Goal: Task Accomplishment & Management: Use online tool/utility

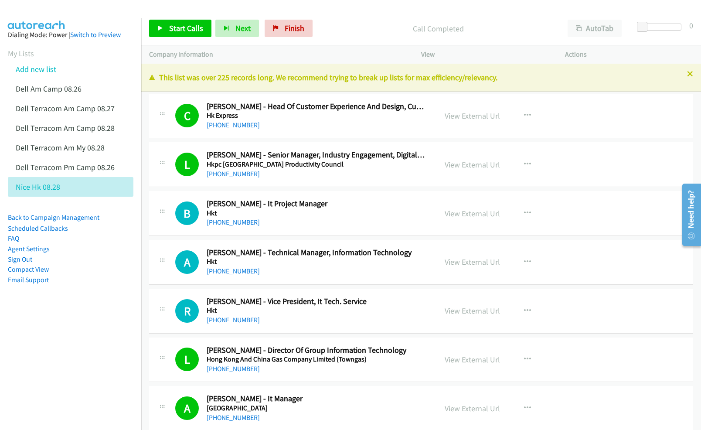
scroll to position [4011, 0]
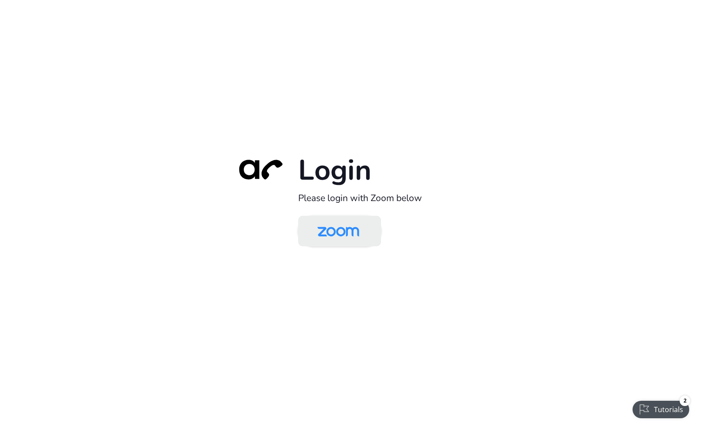
click at [342, 235] on img at bounding box center [338, 232] width 60 height 28
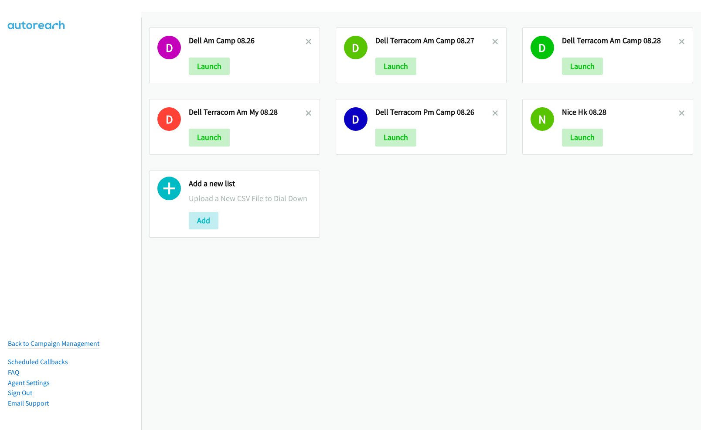
click at [445, 236] on div "D Dell Am Camp 08.26 Launch D Dell Terracom Am Camp 08.27 Launch D Dell Terraco…" at bounding box center [421, 133] width 560 height 226
click at [209, 222] on button "Add" at bounding box center [204, 220] width 30 height 17
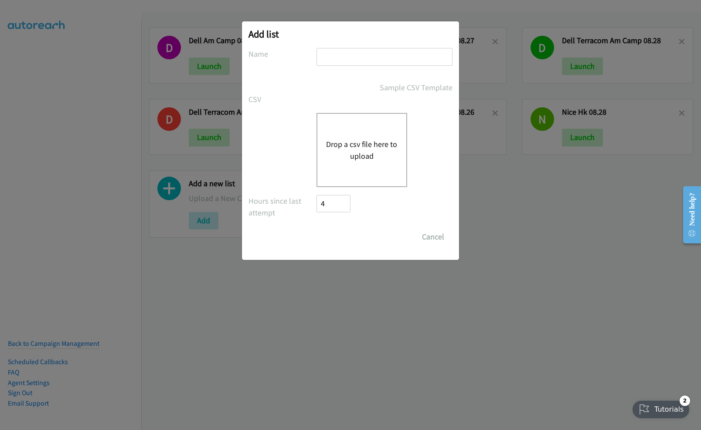
click at [363, 149] on button "Drop a csv file here to upload" at bounding box center [361, 150] width 71 height 24
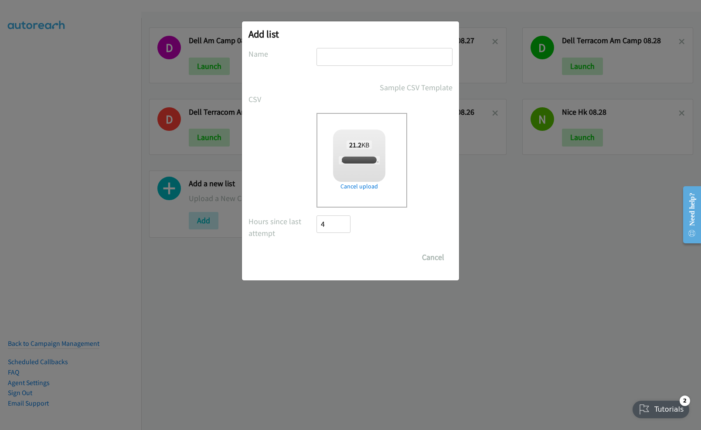
checkbox input "true"
click at [374, 58] on input "text" at bounding box center [385, 57] width 136 height 18
type input "Splunk PM 08.28"
drag, startPoint x: 335, startPoint y: 262, endPoint x: 386, endPoint y: 253, distance: 51.7
click at [335, 261] on input "Save List" at bounding box center [340, 257] width 46 height 17
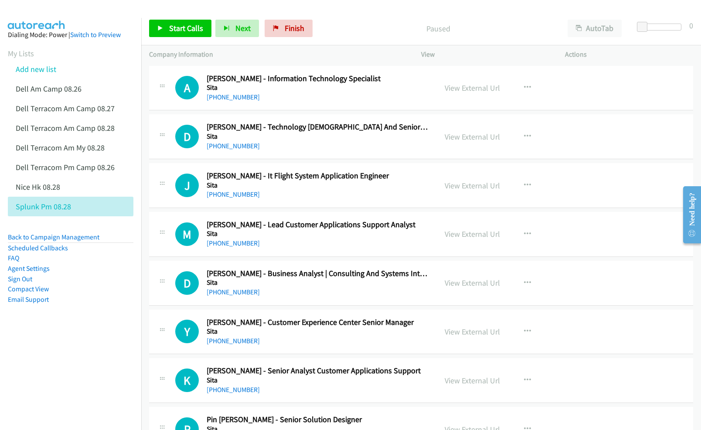
click at [371, 24] on p "Paused" at bounding box center [438, 29] width 228 height 12
click at [473, 89] on link "View External Url" at bounding box center [472, 88] width 55 height 10
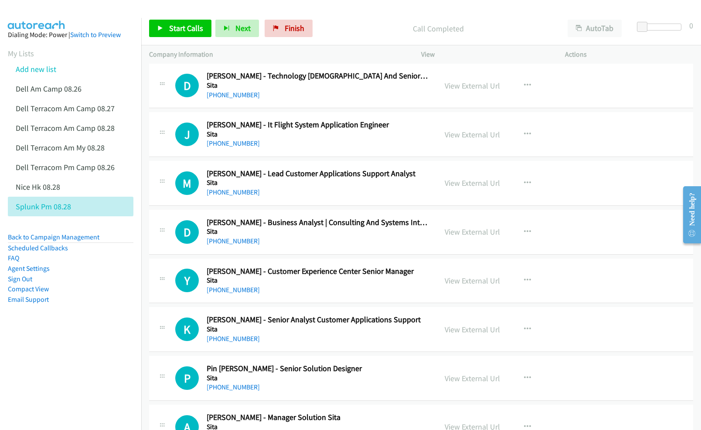
scroll to position [58, 0]
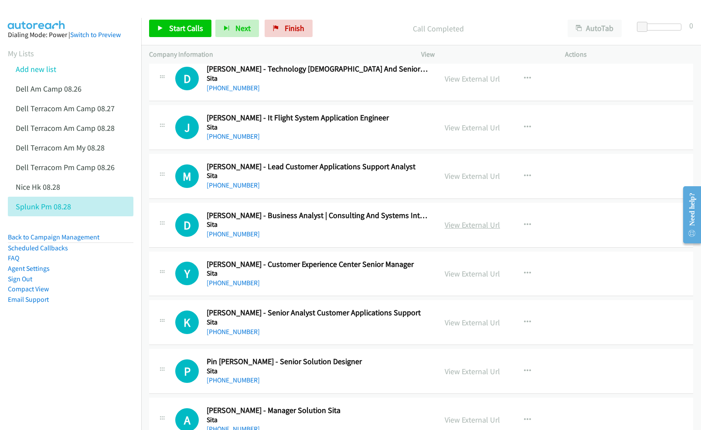
click at [458, 223] on link "View External Url" at bounding box center [472, 225] width 55 height 10
click at [462, 274] on link "View External Url" at bounding box center [472, 274] width 55 height 10
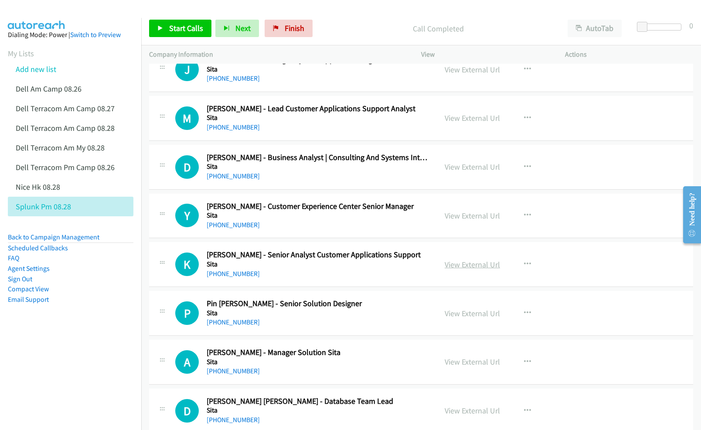
click at [466, 265] on link "View External Url" at bounding box center [472, 264] width 55 height 10
click at [469, 313] on link "View External Url" at bounding box center [472, 313] width 55 height 10
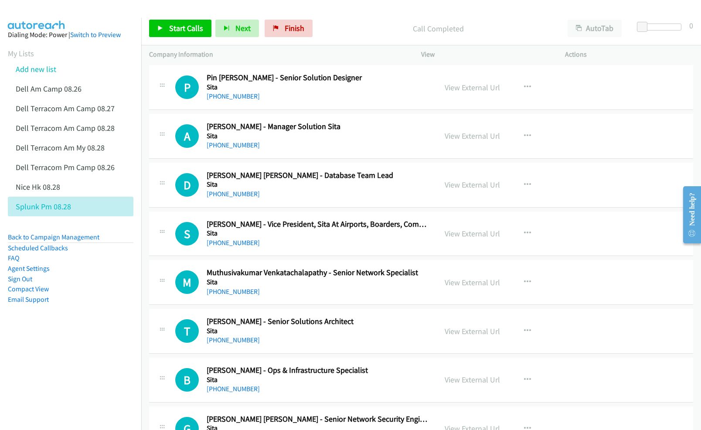
scroll to position [349, 0]
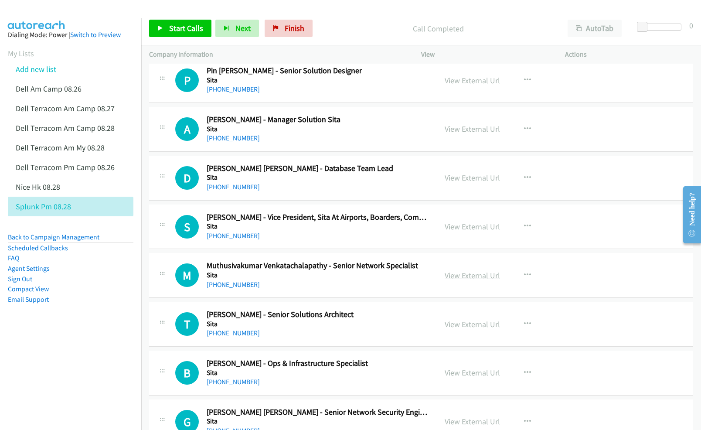
click at [450, 275] on link "View External Url" at bounding box center [472, 275] width 55 height 10
click at [458, 323] on link "View External Url" at bounding box center [472, 324] width 55 height 10
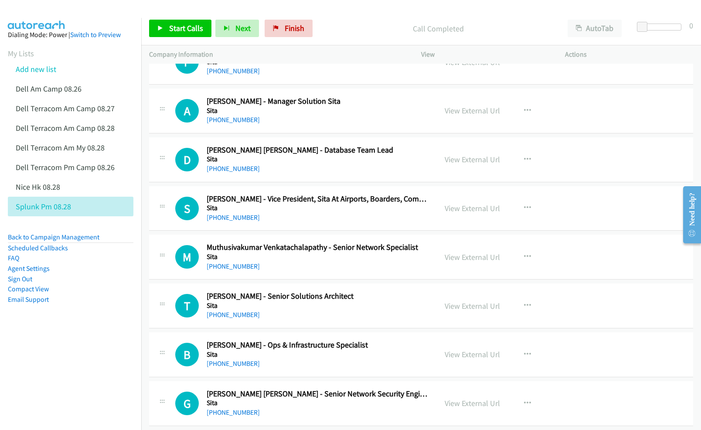
scroll to position [407, 0]
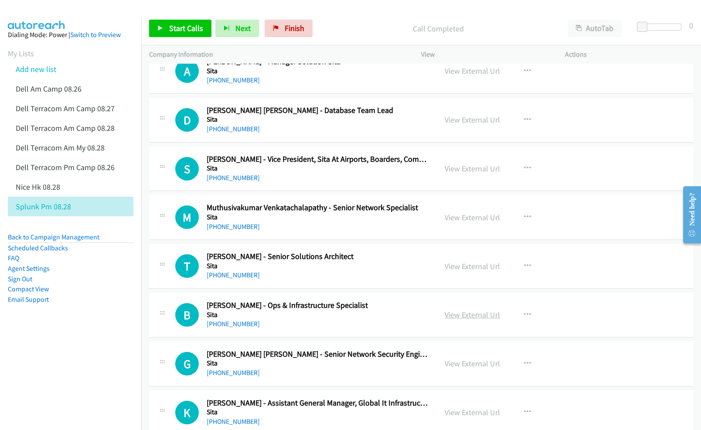
click at [473, 318] on link "View External Url" at bounding box center [472, 315] width 55 height 10
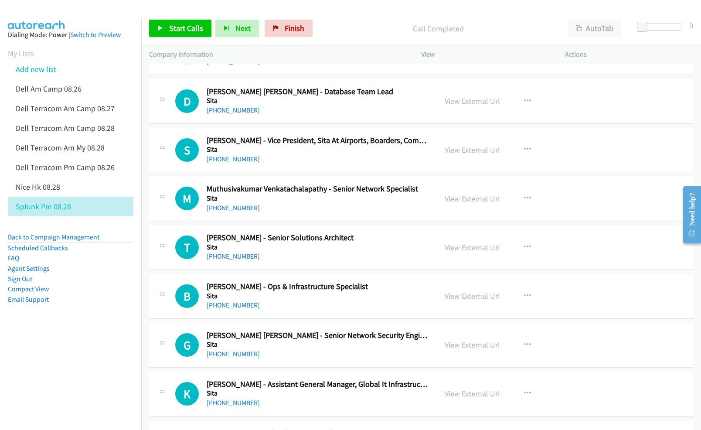
scroll to position [465, 0]
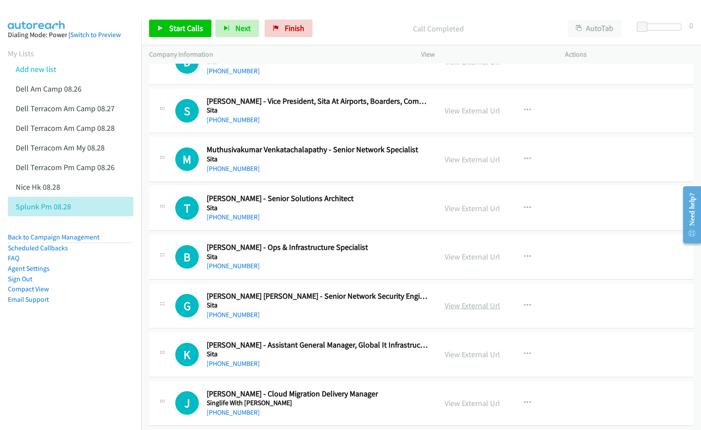
click at [477, 309] on link "View External Url" at bounding box center [472, 305] width 55 height 10
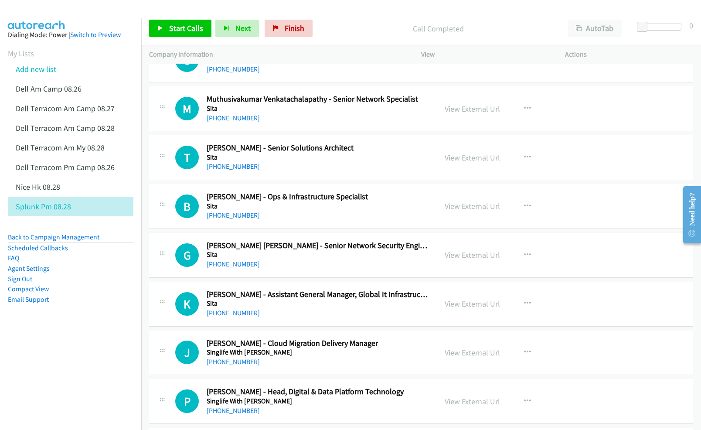
scroll to position [523, 0]
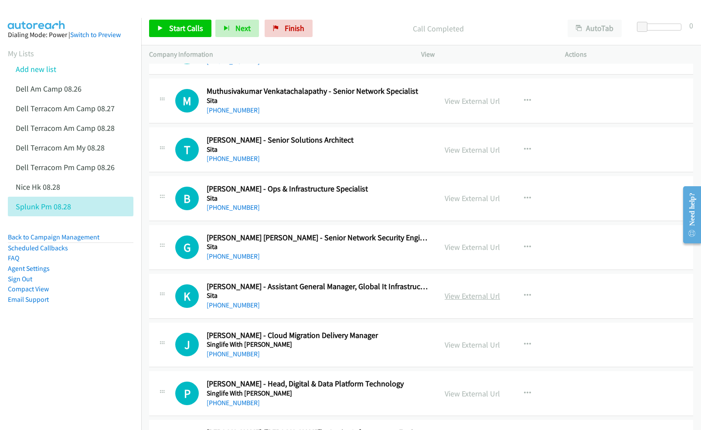
click at [463, 297] on link "View External Url" at bounding box center [472, 296] width 55 height 10
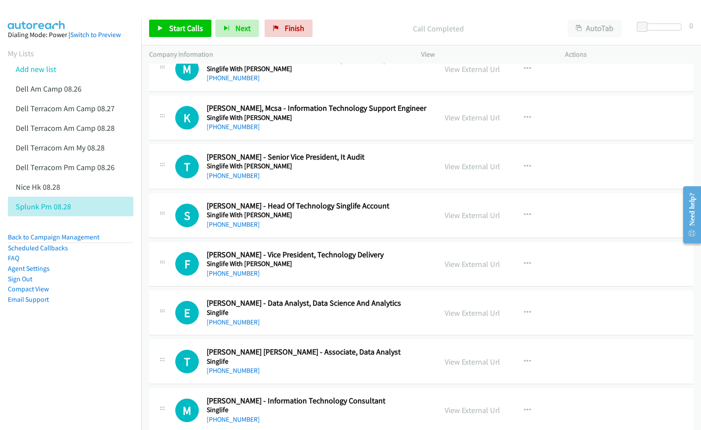
scroll to position [1395, 0]
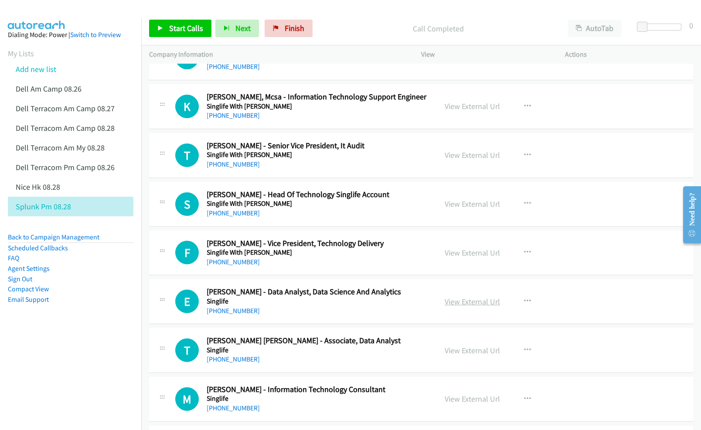
click at [449, 306] on link "View External Url" at bounding box center [472, 301] width 55 height 10
click at [470, 355] on link "View External Url" at bounding box center [472, 350] width 55 height 10
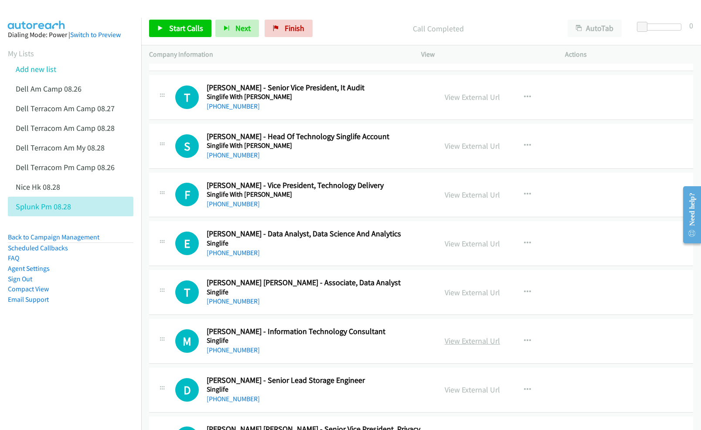
click at [459, 343] on link "View External Url" at bounding box center [472, 341] width 55 height 10
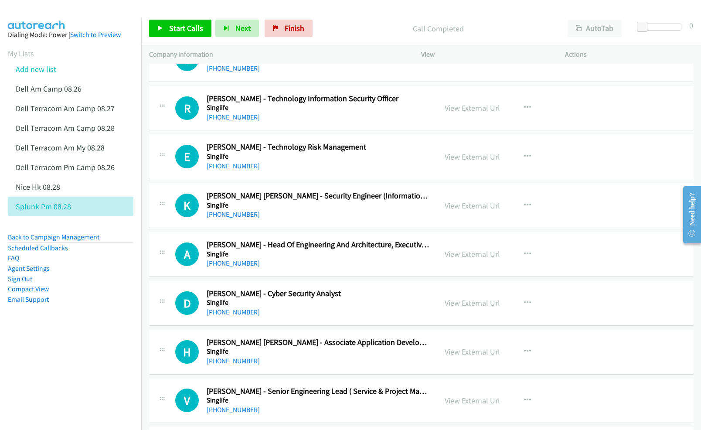
scroll to position [2034, 0]
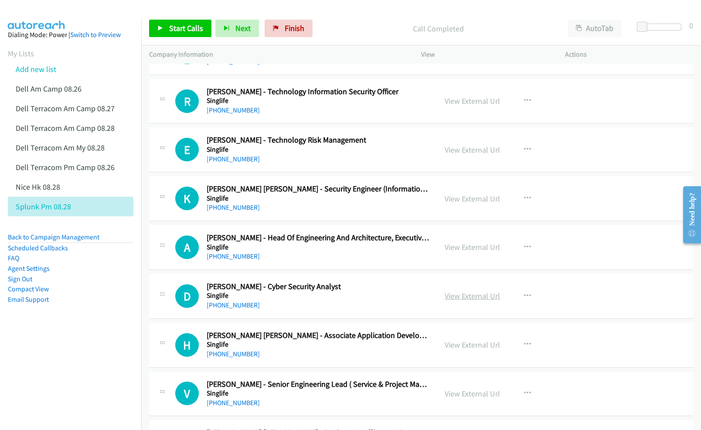
click at [473, 301] on link "View External Url" at bounding box center [472, 296] width 55 height 10
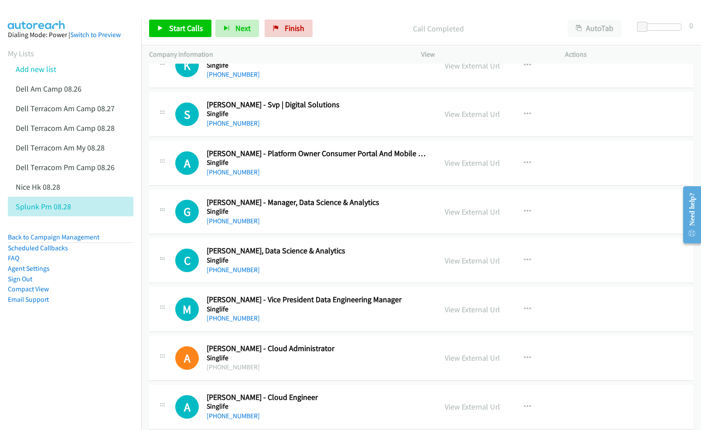
scroll to position [2499, 0]
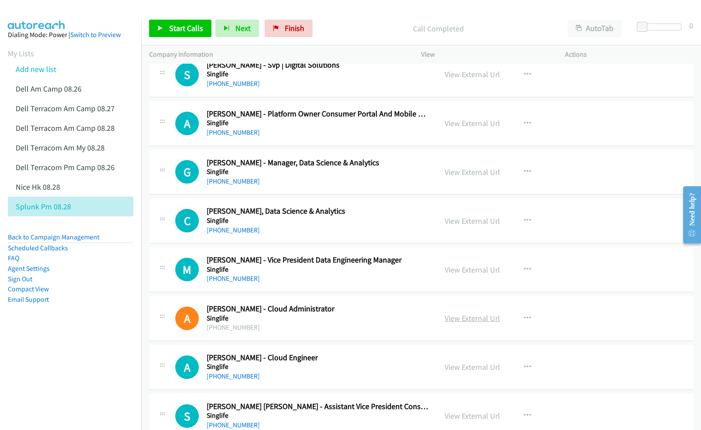
click at [468, 323] on link "View External Url" at bounding box center [472, 318] width 55 height 10
click at [463, 371] on link "View External Url" at bounding box center [472, 367] width 55 height 10
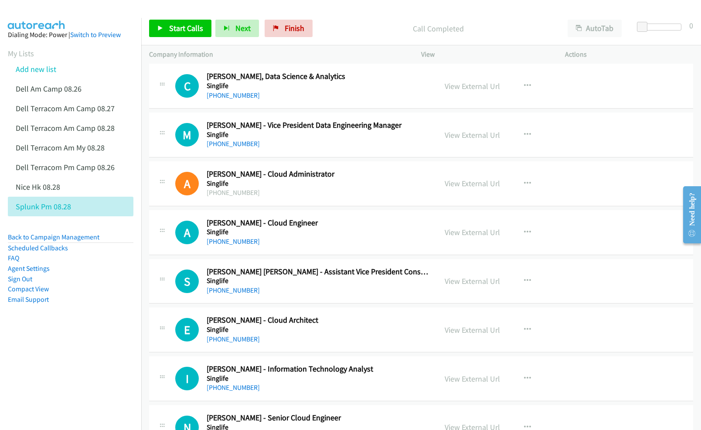
scroll to position [2674, 0]
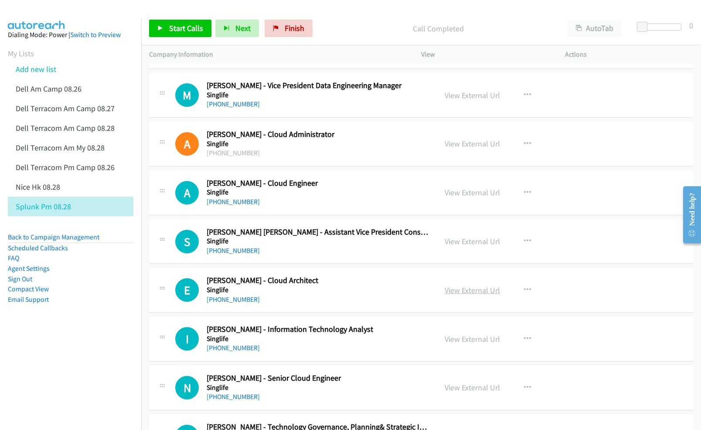
click at [475, 295] on link "View External Url" at bounding box center [472, 290] width 55 height 10
click at [466, 344] on link "View External Url" at bounding box center [472, 339] width 55 height 10
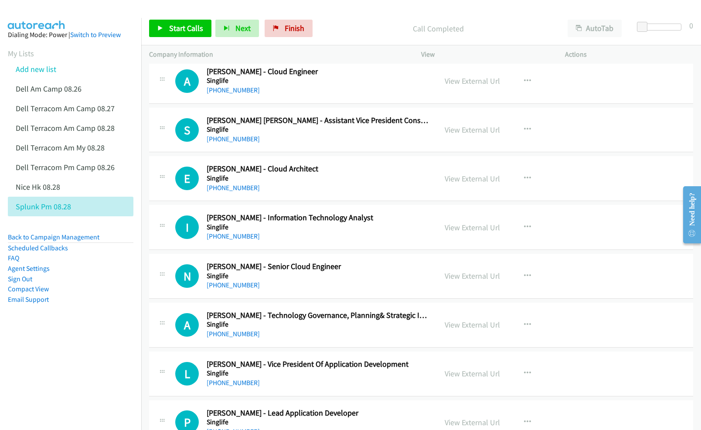
scroll to position [2790, 0]
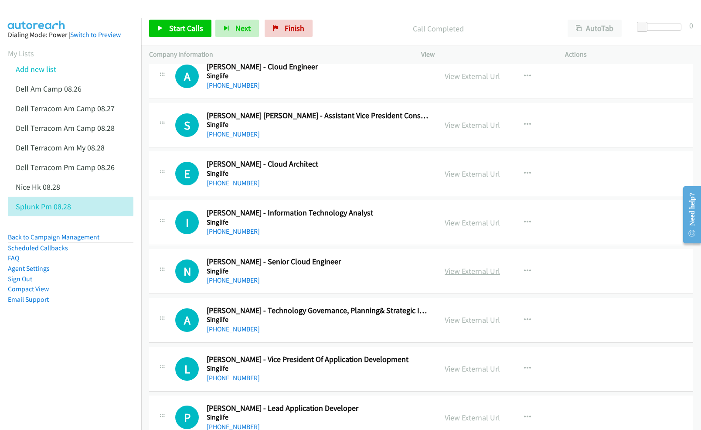
click at [468, 276] on link "View External Url" at bounding box center [472, 271] width 55 height 10
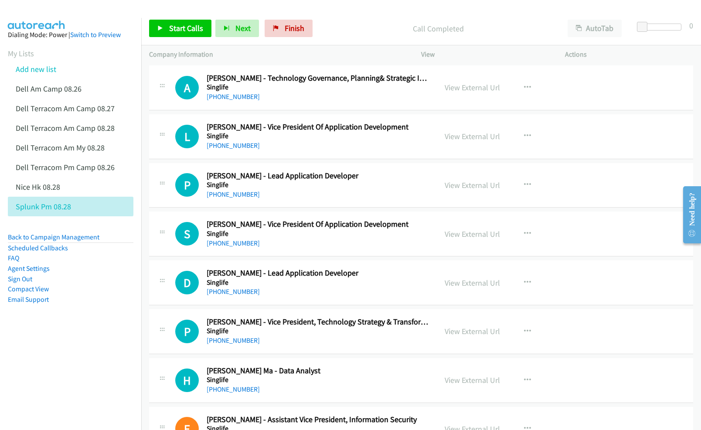
scroll to position [3081, 0]
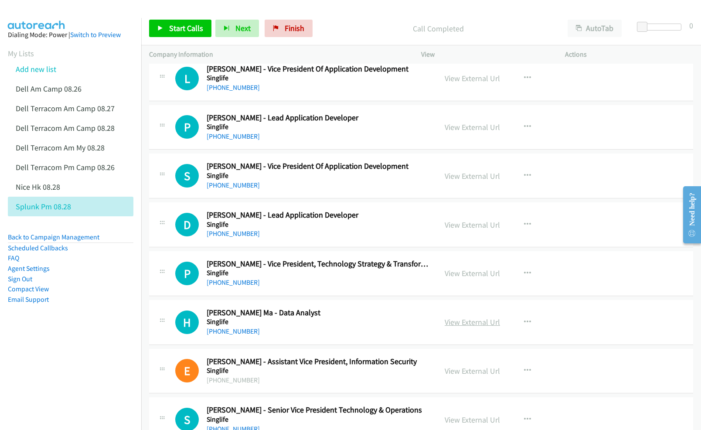
click at [470, 327] on link "View External Url" at bounding box center [472, 322] width 55 height 10
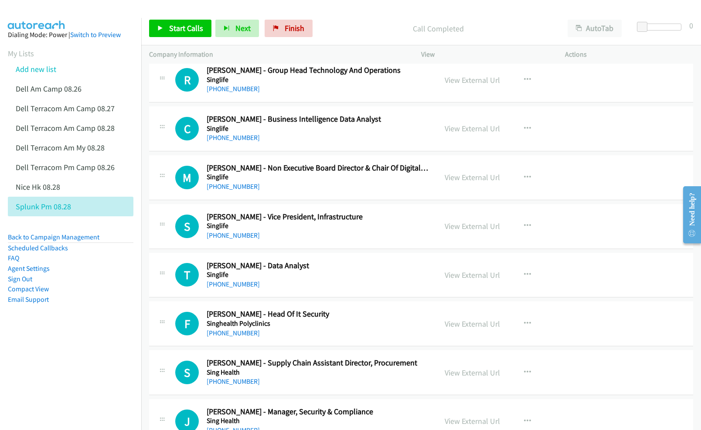
scroll to position [3720, 0]
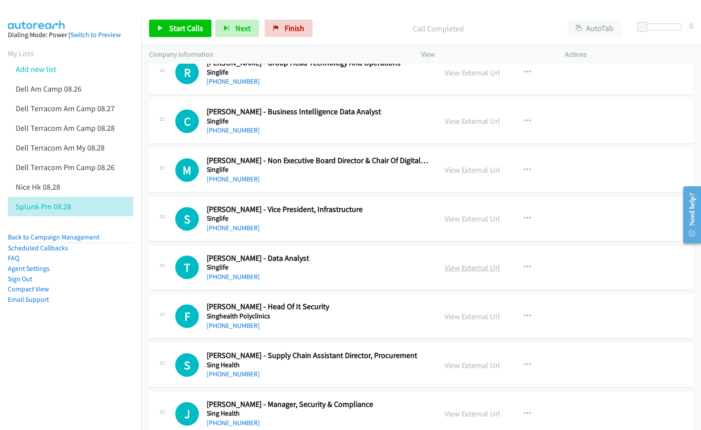
click at [468, 272] on link "View External Url" at bounding box center [472, 267] width 55 height 10
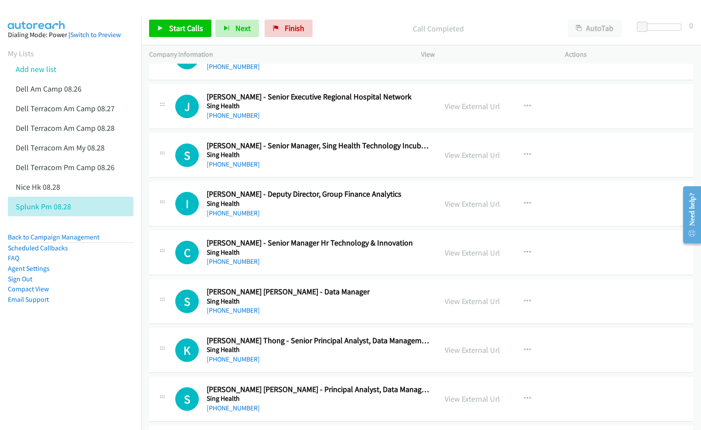
scroll to position [4360, 0]
